Goal: Task Accomplishment & Management: Manage account settings

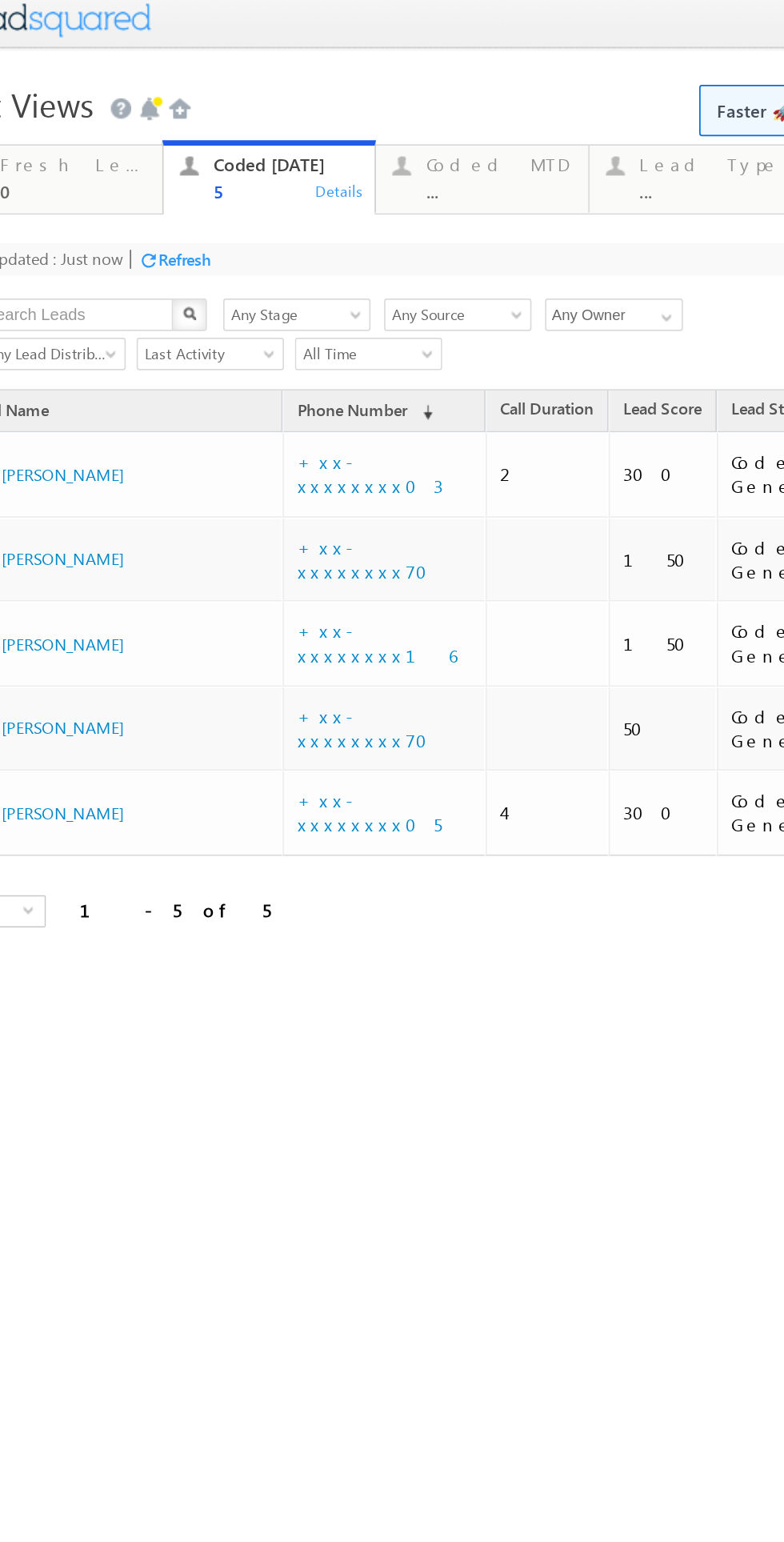
click at [69, 148] on div "Refresh" at bounding box center [66, 148] width 32 height 12
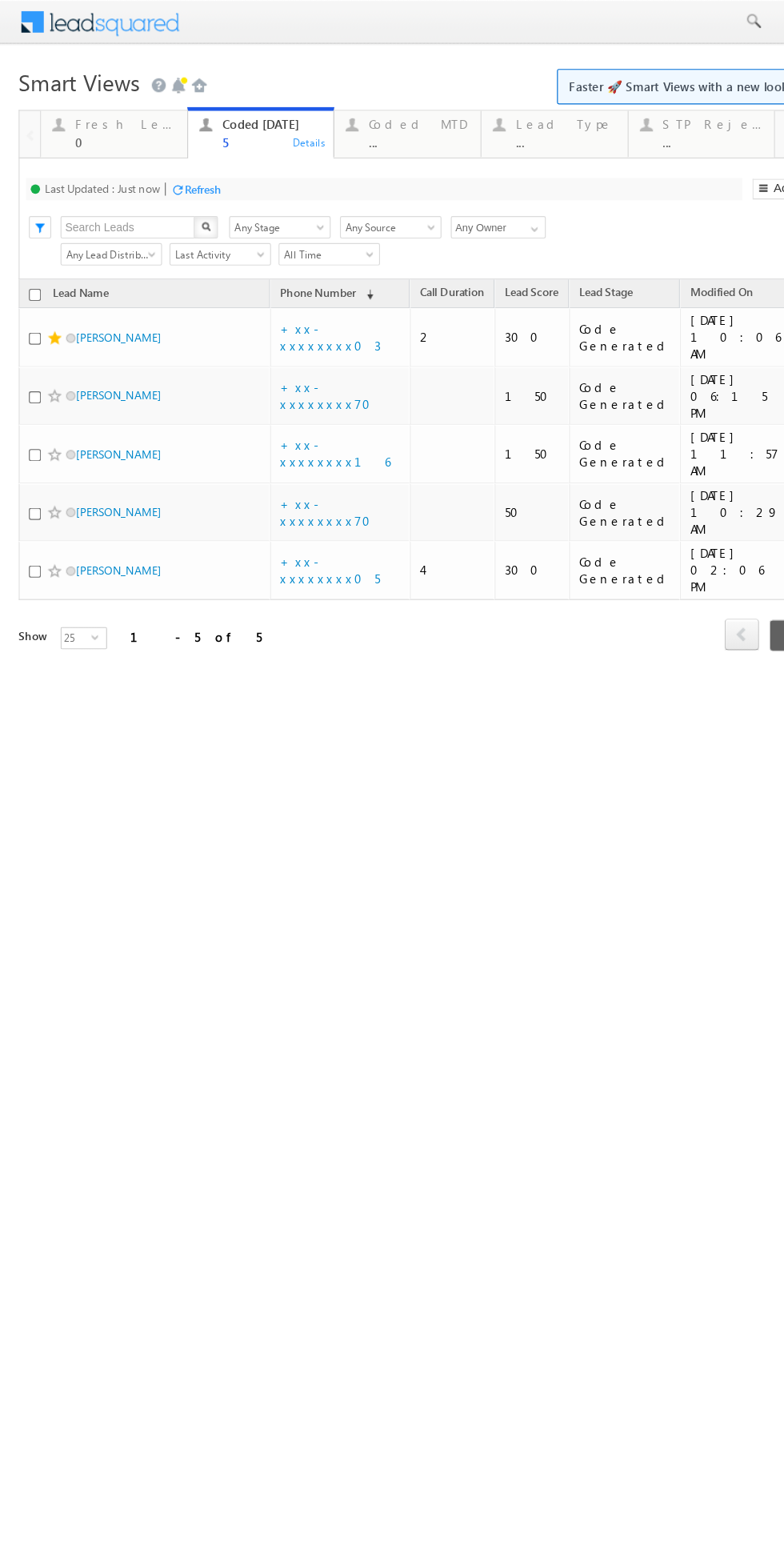
click at [174, 163] on div "Refresh" at bounding box center [174, 163] width 32 height 12
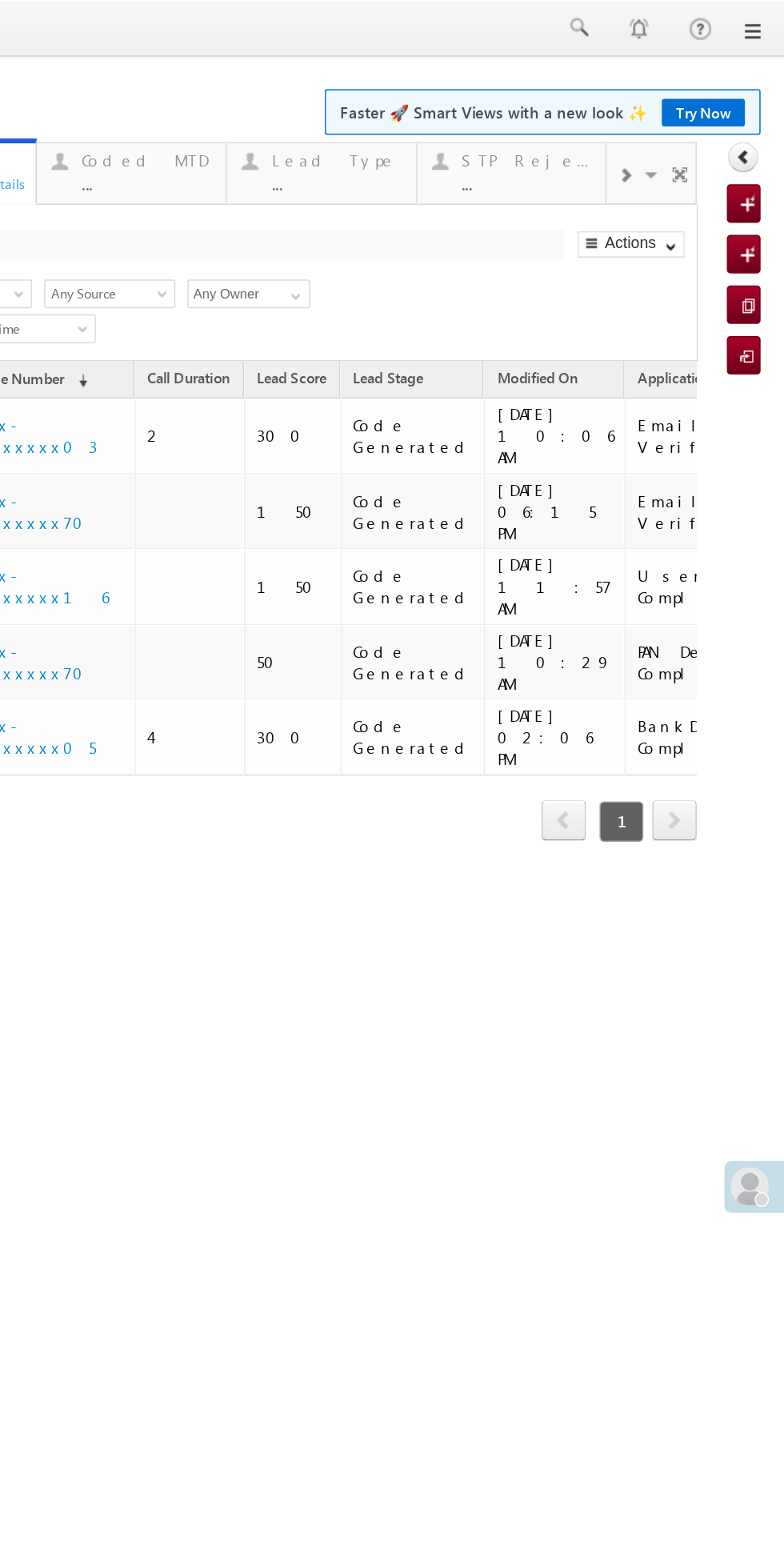
scroll to position [0, 9]
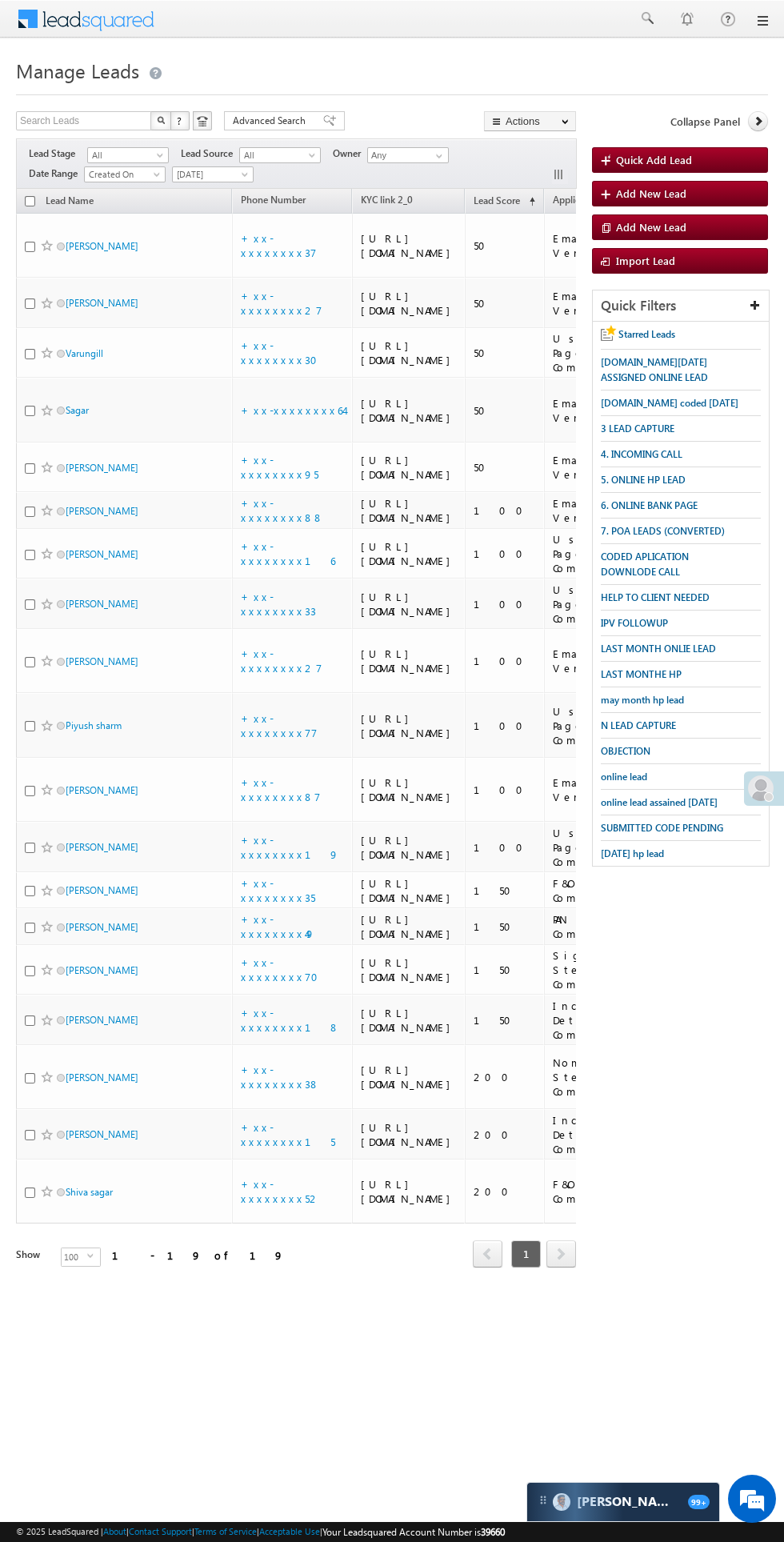
click at [645, 453] on span "4. INCOMING CALL" at bounding box center [641, 454] width 81 height 12
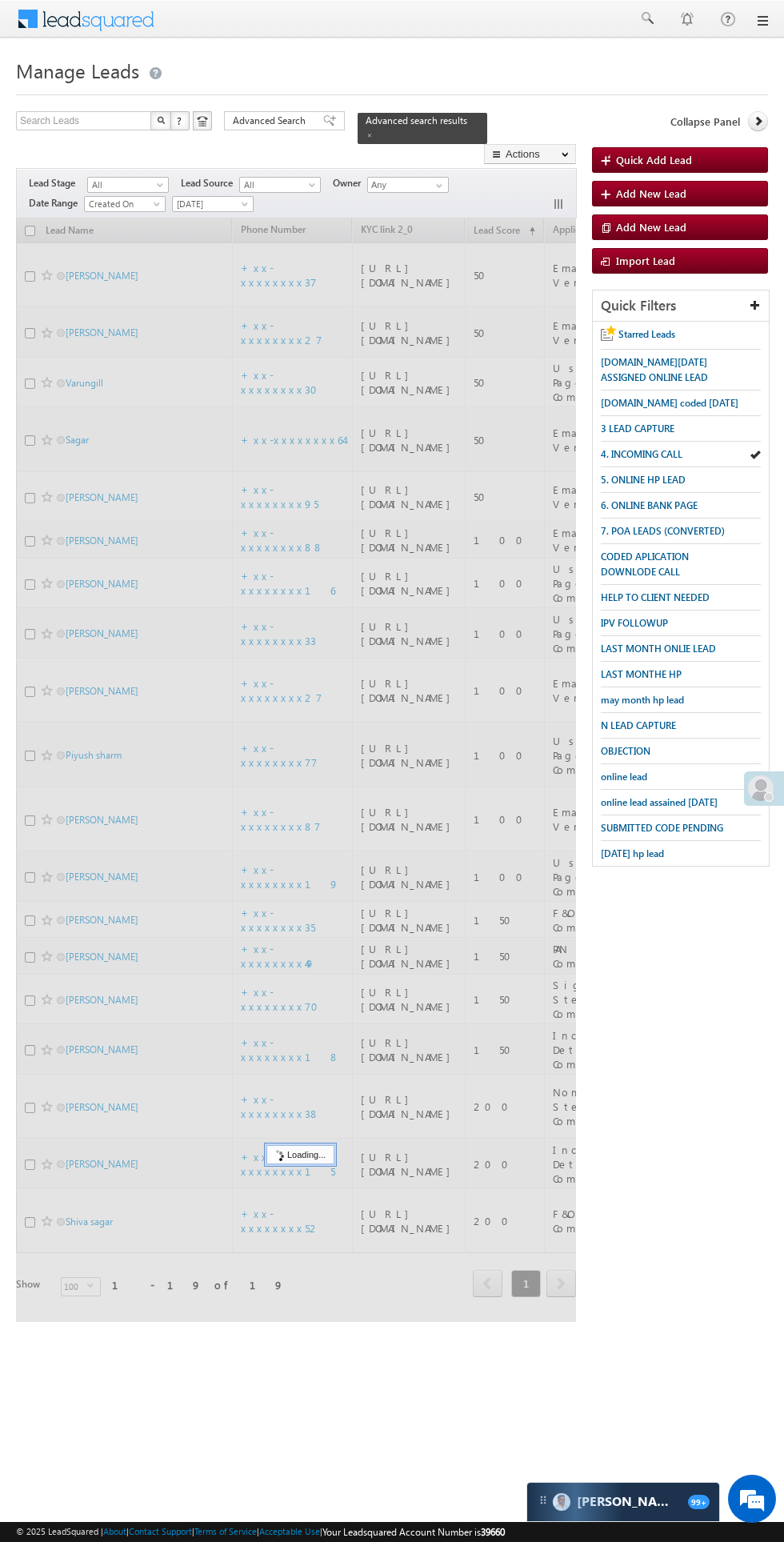
click at [649, 428] on span "3 LEAD CAPTURE" at bounding box center [637, 428] width 74 height 12
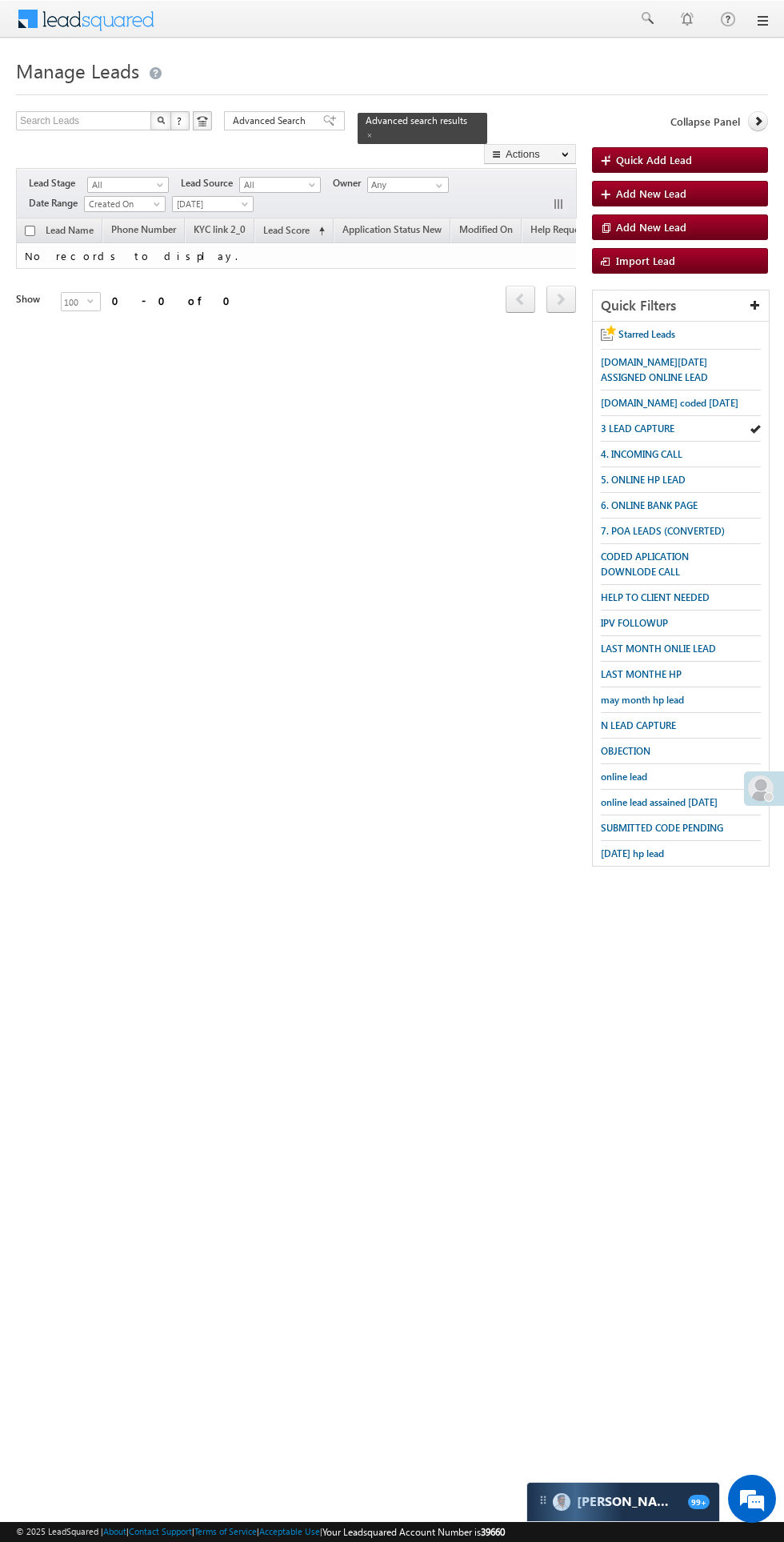
click at [648, 422] on span "3 LEAD CAPTURE" at bounding box center [637, 428] width 74 height 12
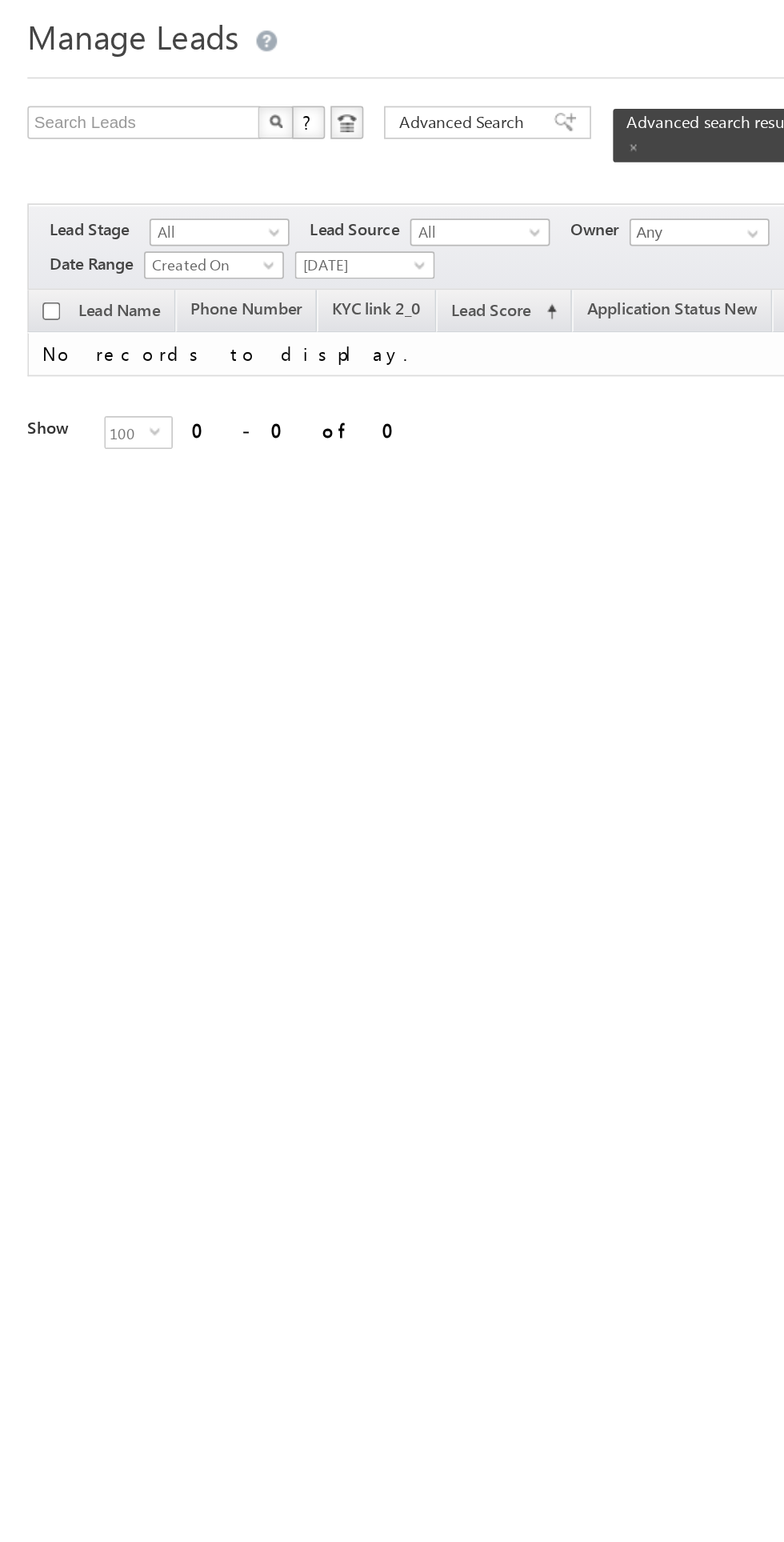
click at [228, 197] on span "[DATE]" at bounding box center [211, 203] width 76 height 14
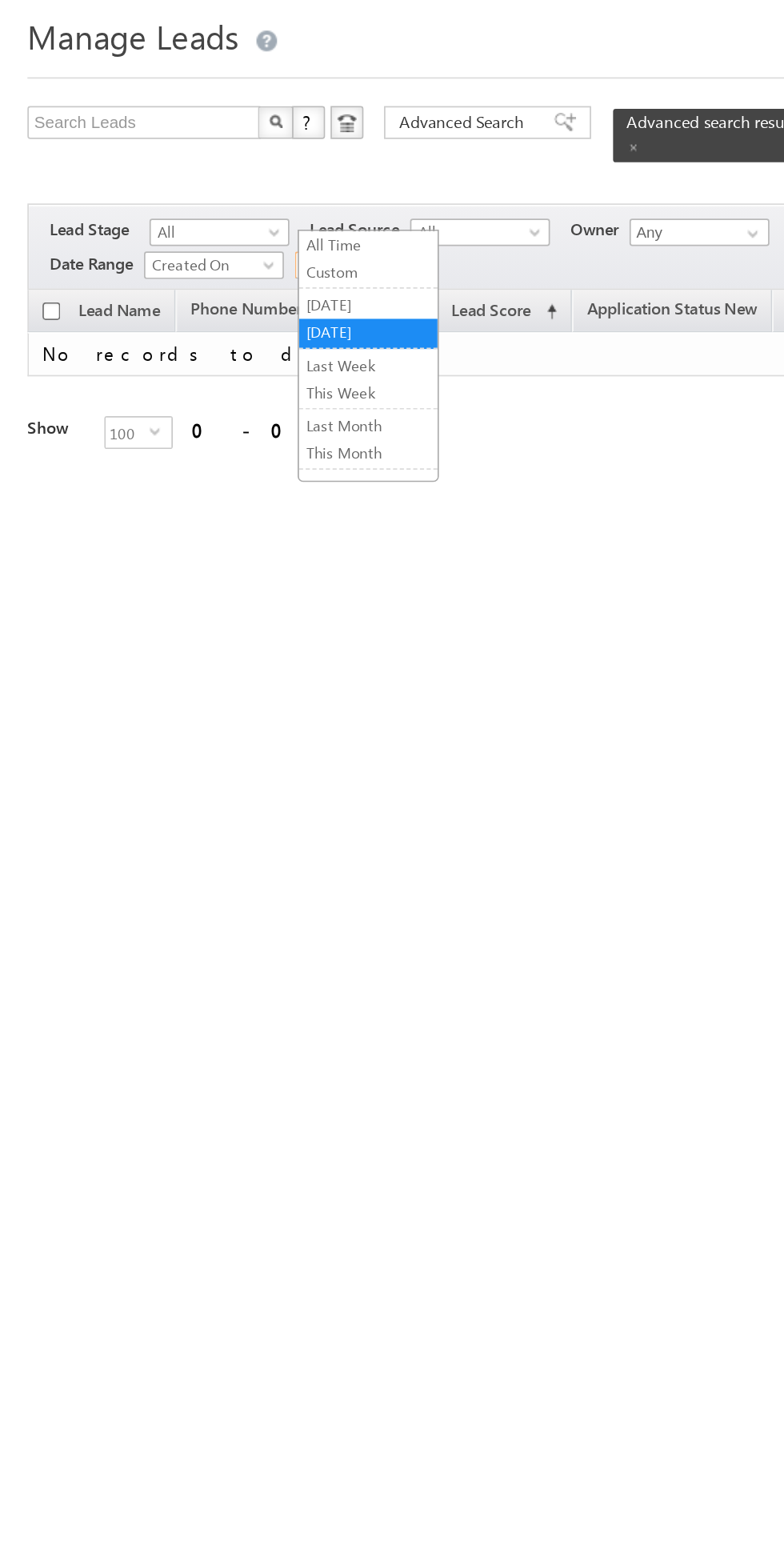
click at [231, 193] on link "All Time" at bounding box center [214, 192] width 80 height 14
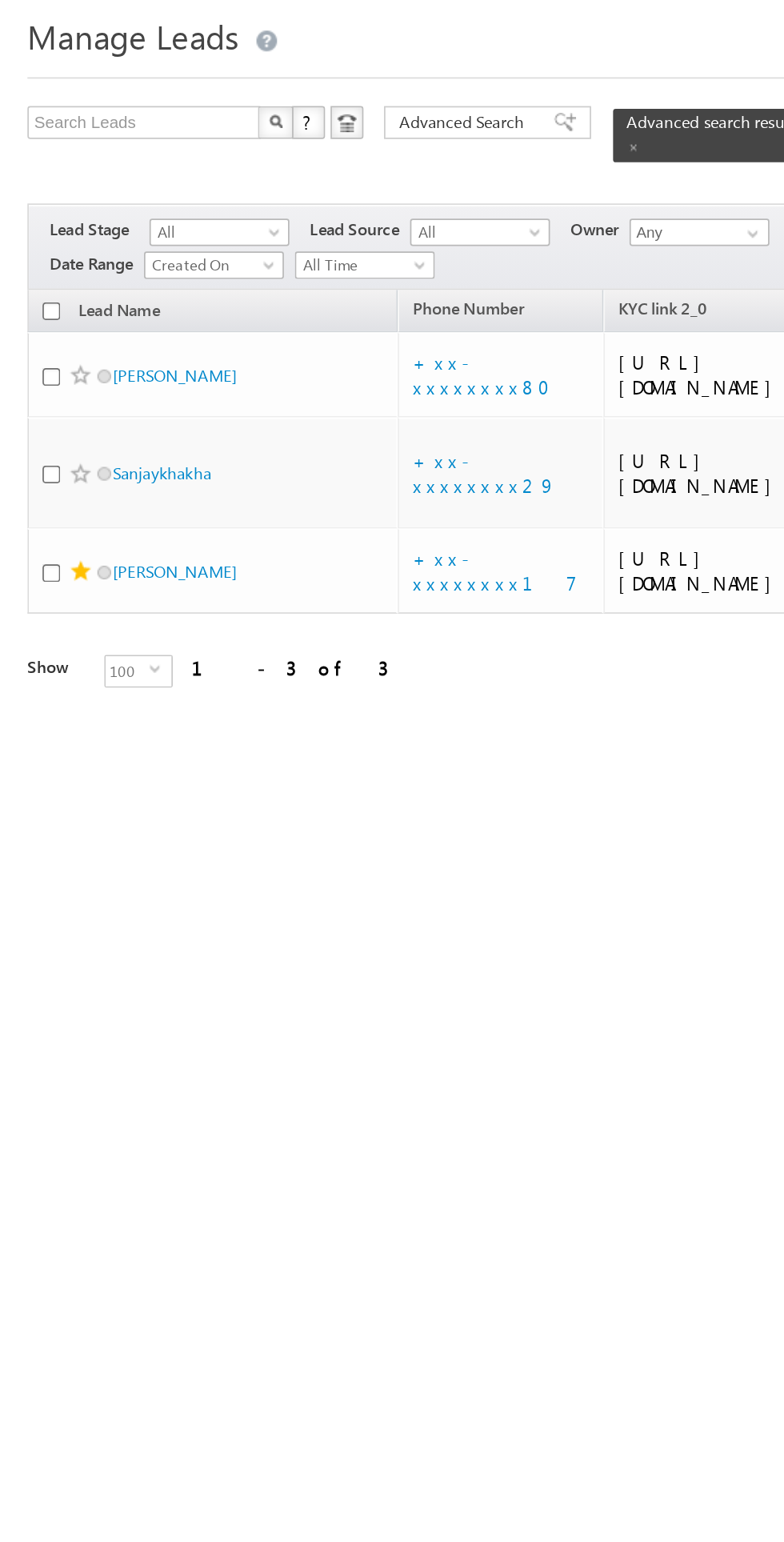
click at [73, 243] on td "Jagesh Kumar" at bounding box center [124, 268] width 216 height 51
